Goal: Find specific page/section: Find specific page/section

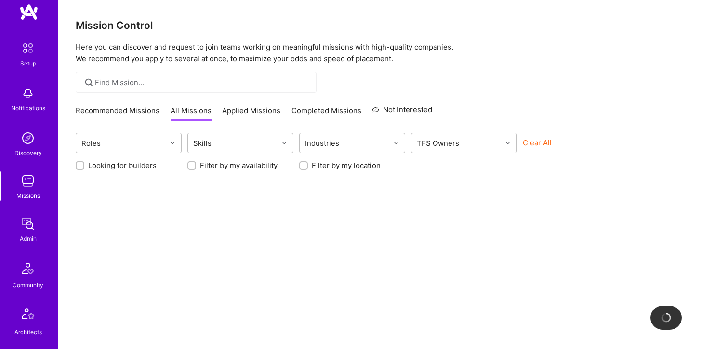
scroll to position [269, 0]
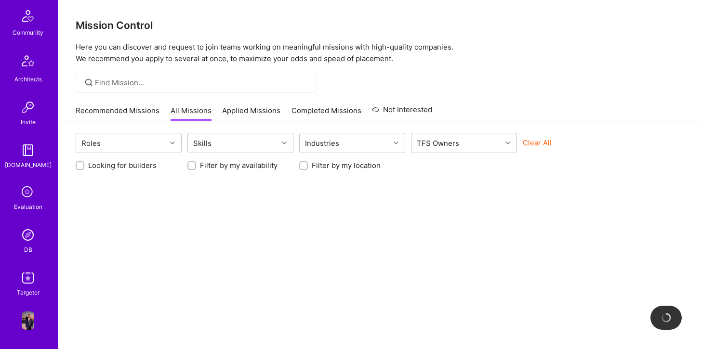
click at [26, 241] on img at bounding box center [27, 234] width 19 height 19
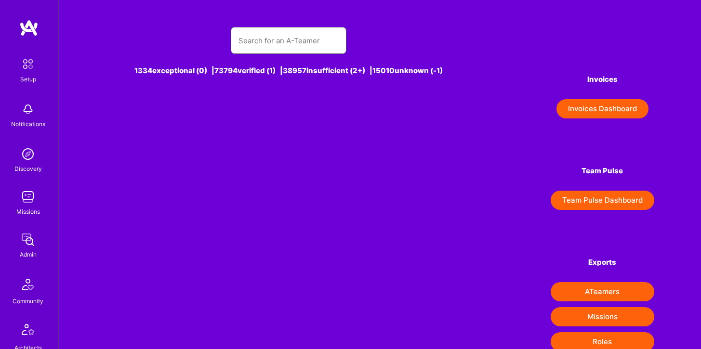
click at [267, 39] on input "text" at bounding box center [288, 40] width 100 height 25
type input "brn"
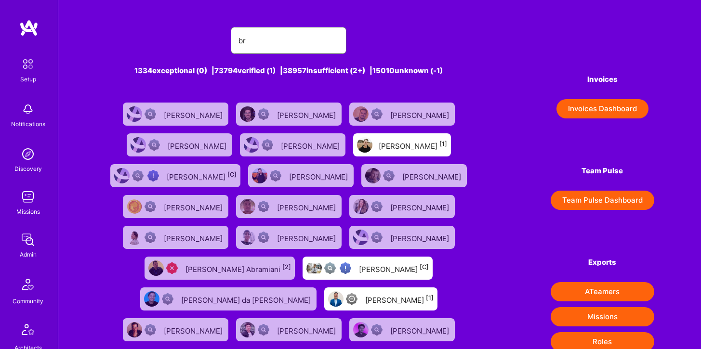
type input "[PERSON_NAME]"
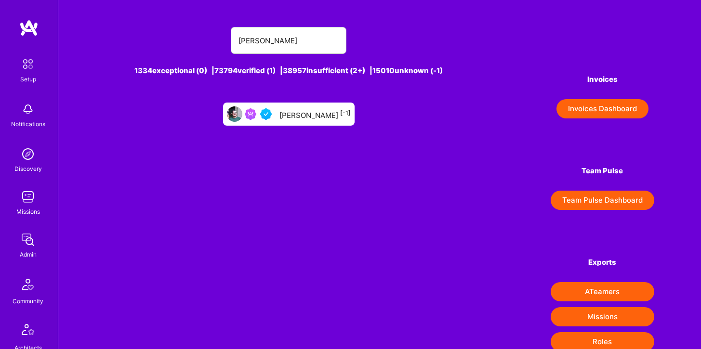
click at [306, 120] on div "[PERSON_NAME] [-1]" at bounding box center [289, 114] width 132 height 23
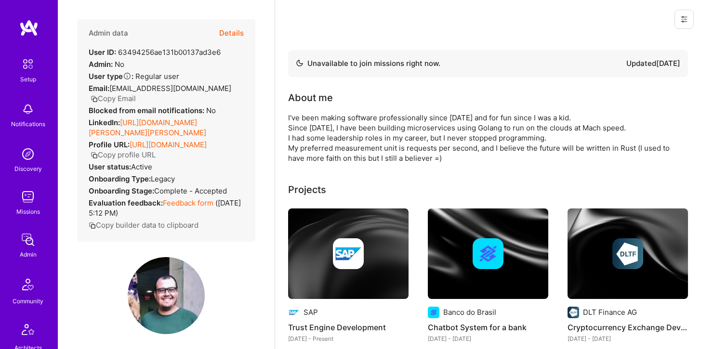
click at [239, 28] on button "Details" at bounding box center [231, 33] width 25 height 28
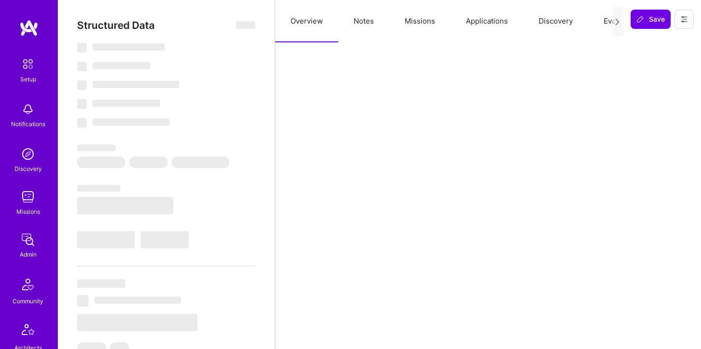
select select "Not Available"
select select "3 Months"
select select "5"
select select "4"
select select "6"
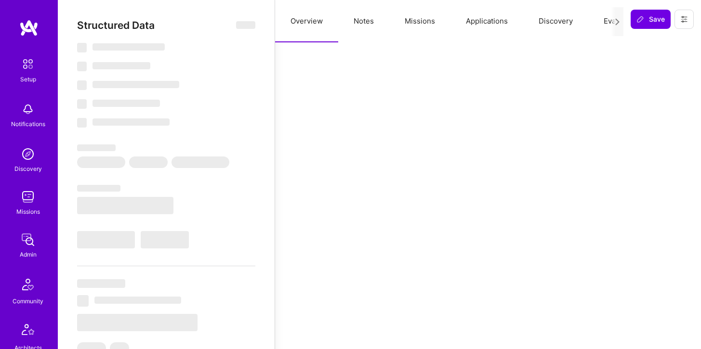
select select "6"
select select "PT"
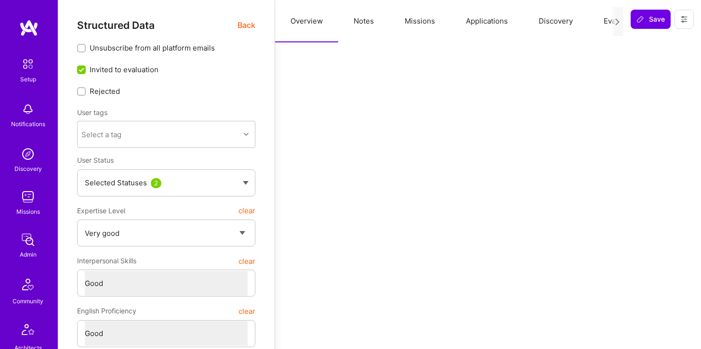
click at [482, 18] on button "Applications" at bounding box center [486, 21] width 73 height 42
